Goal: Information Seeking & Learning: Learn about a topic

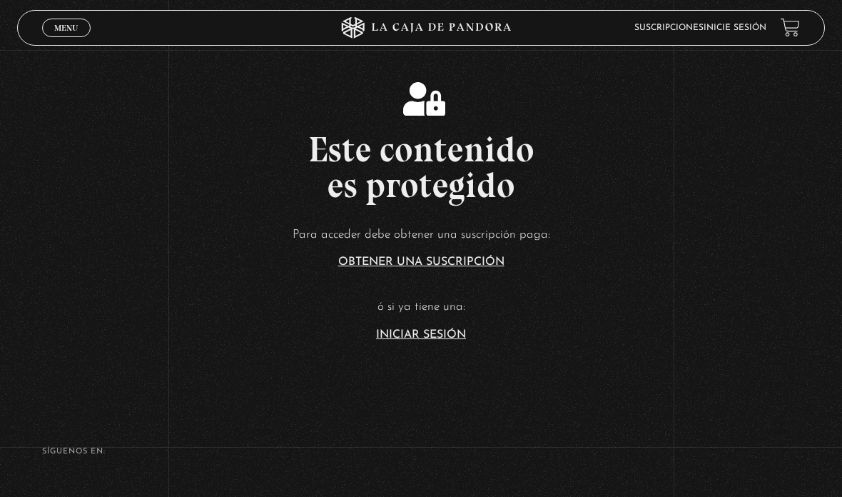
click at [407, 340] on link "Iniciar Sesión" at bounding box center [421, 334] width 90 height 11
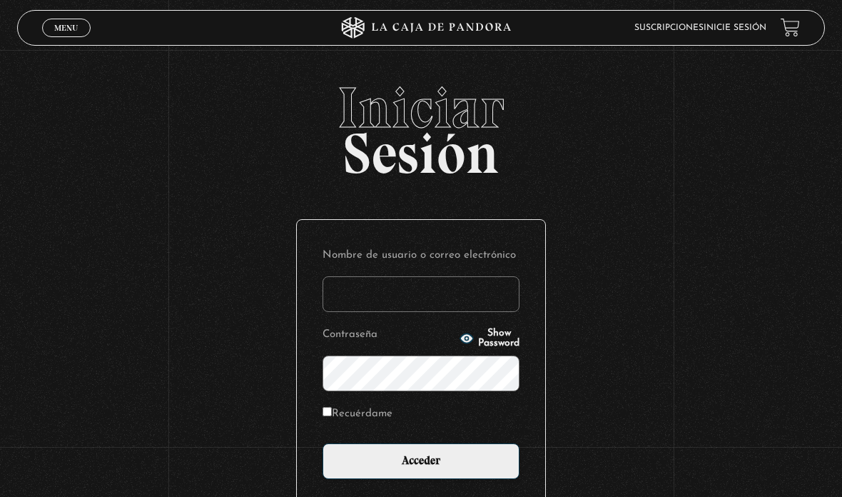
type input "[EMAIL_ADDRESS][DOMAIN_NAME]"
click at [456, 478] on input "Acceder" at bounding box center [421, 461] width 197 height 36
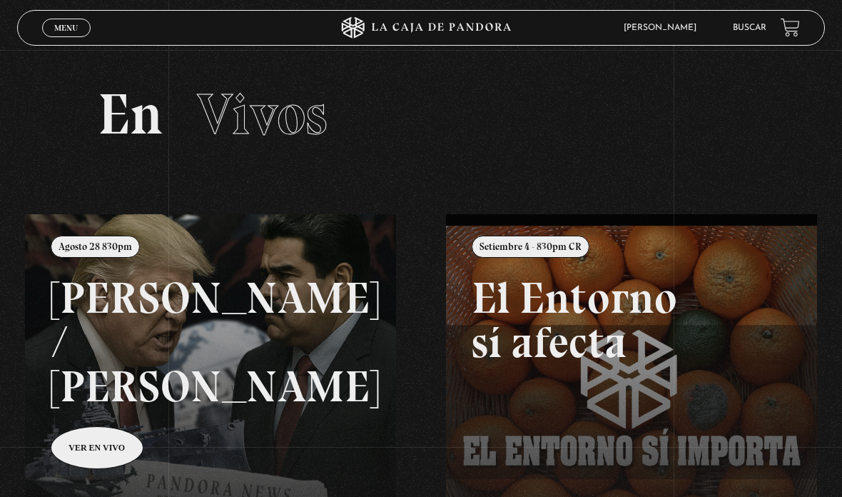
click at [55, 32] on span "Menu" at bounding box center [66, 28] width 24 height 9
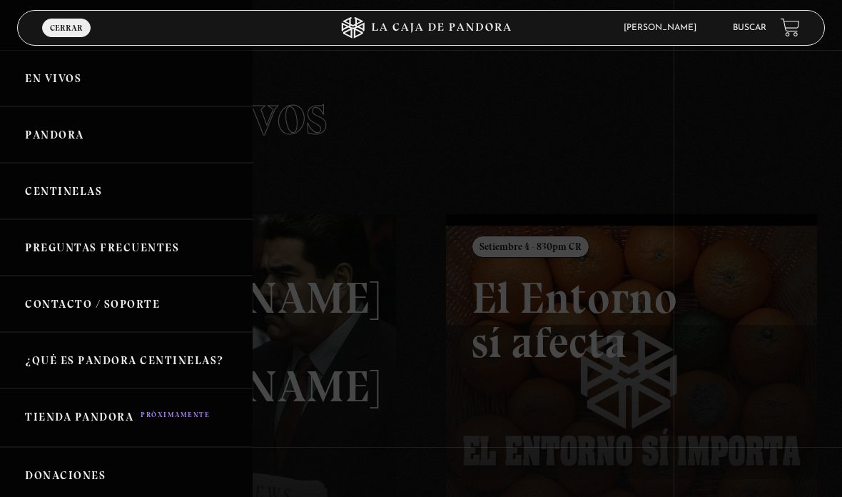
click at [188, 80] on link "En vivos" at bounding box center [126, 78] width 253 height 56
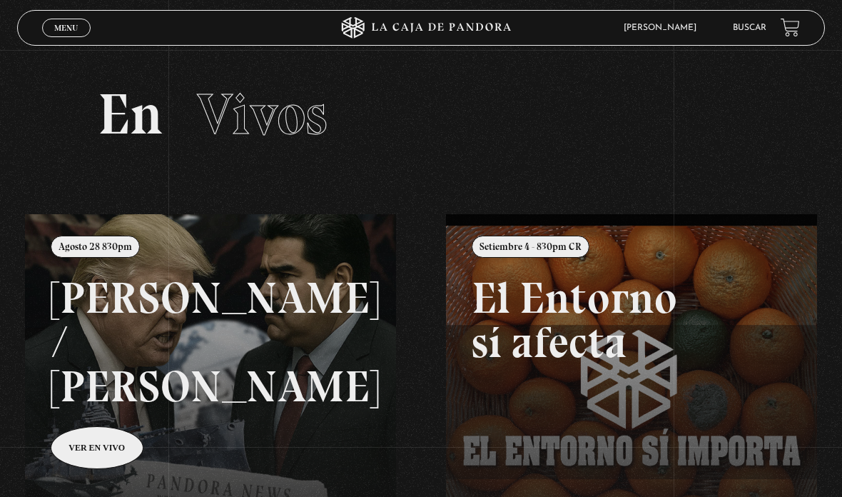
click at [66, 28] on span "Menu" at bounding box center [66, 28] width 24 height 9
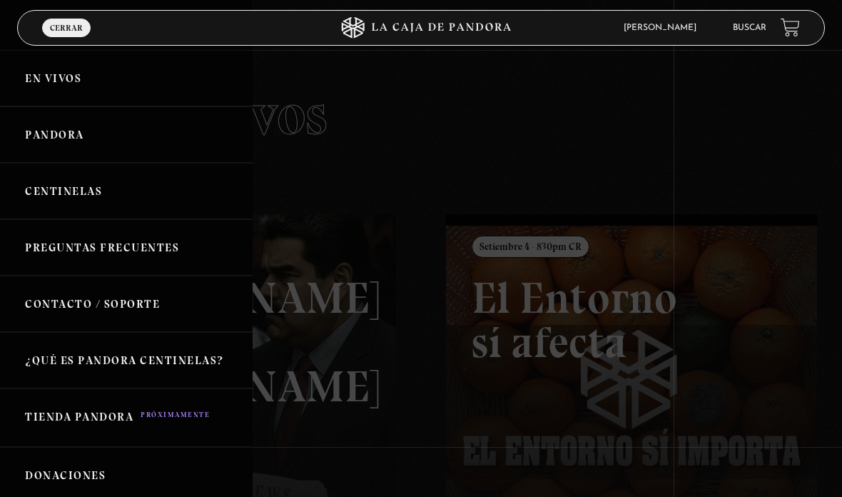
click at [161, 130] on link "Pandora" at bounding box center [126, 134] width 253 height 56
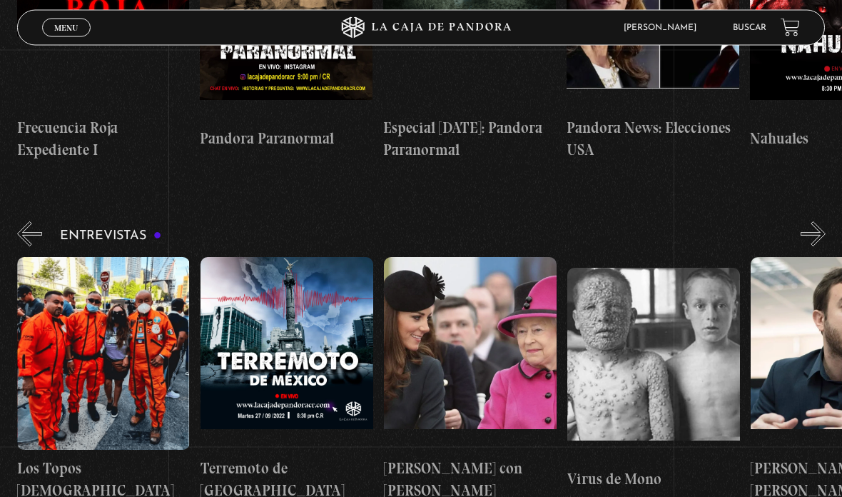
scroll to position [4610, 0]
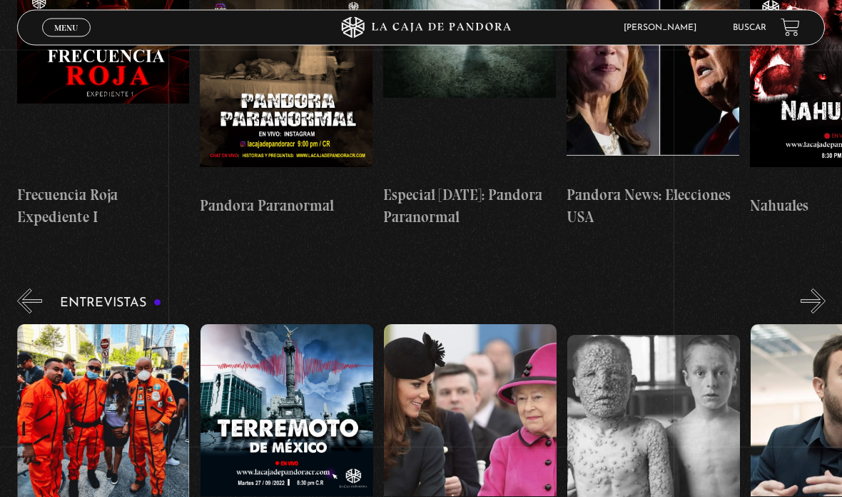
click at [741, 32] on link "Buscar" at bounding box center [750, 28] width 34 height 9
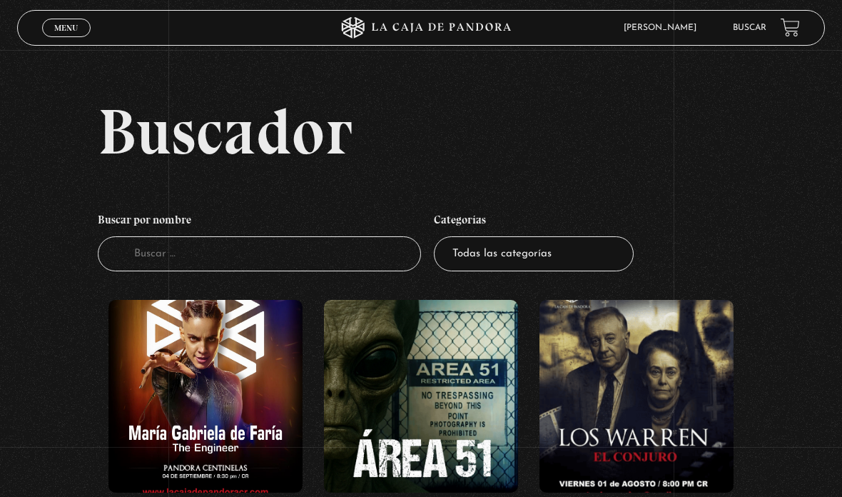
click at [240, 271] on input "Buscador" at bounding box center [259, 253] width 323 height 35
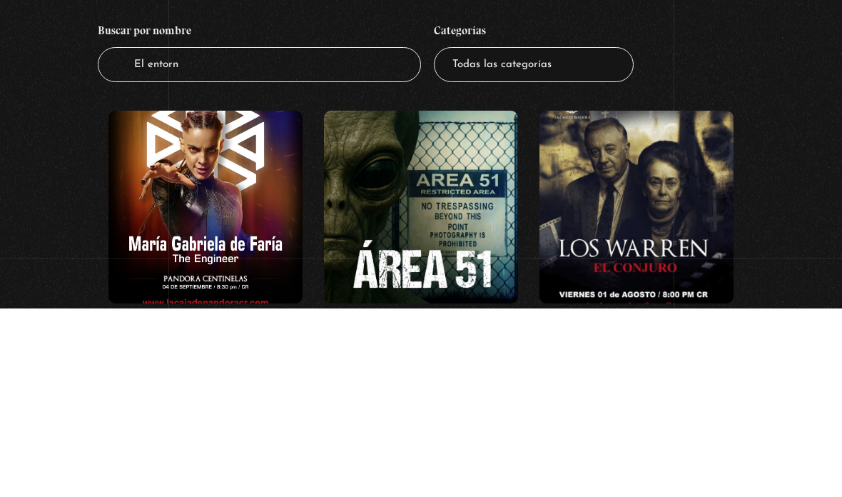
type input "El entorno"
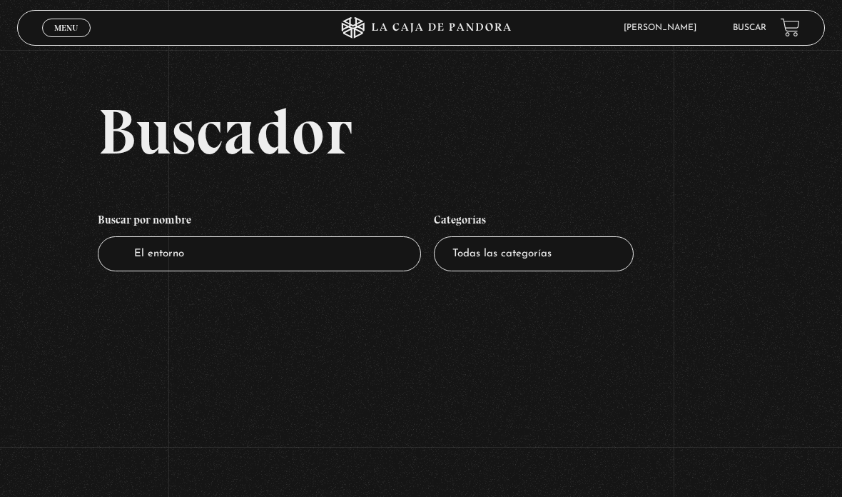
click at [574, 260] on select "Todas las categorías 11:11 Humanitario (1) Amo los [DATE] (2) Análisis de serie…" at bounding box center [534, 253] width 200 height 35
click at [57, 27] on span "Menu" at bounding box center [66, 28] width 24 height 9
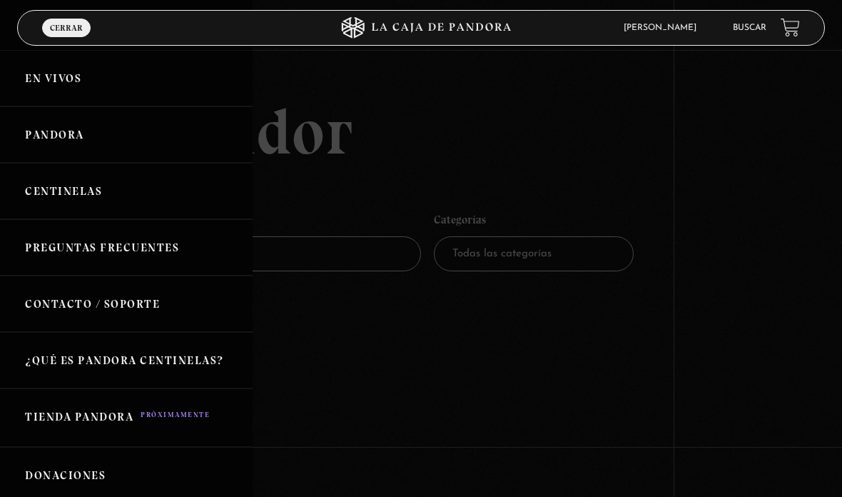
click at [120, 83] on link "En vivos" at bounding box center [126, 78] width 253 height 56
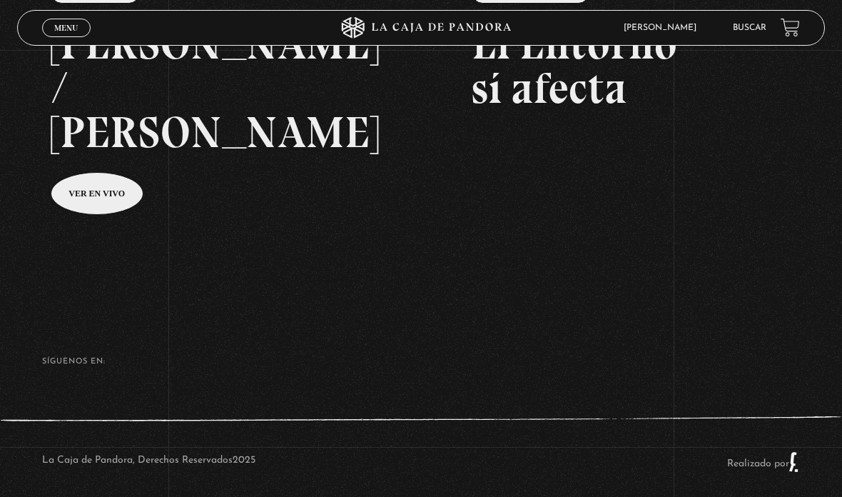
scroll to position [231, 0]
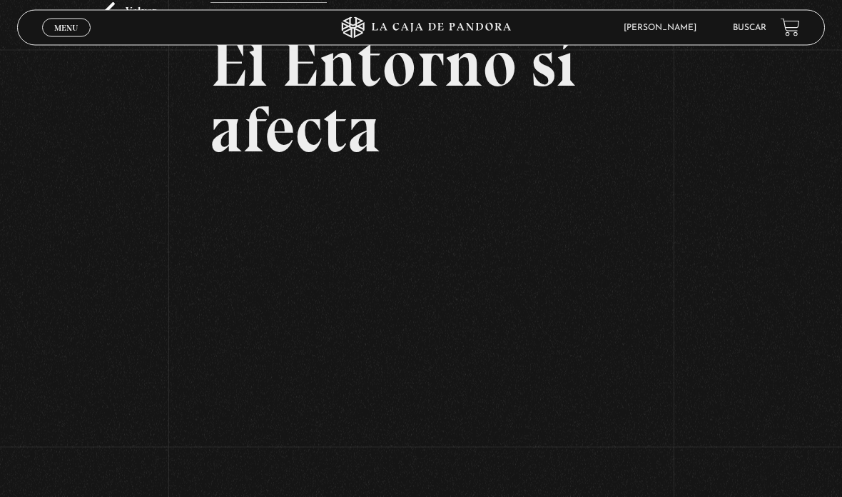
scroll to position [97, 0]
